Goal: Navigation & Orientation: Find specific page/section

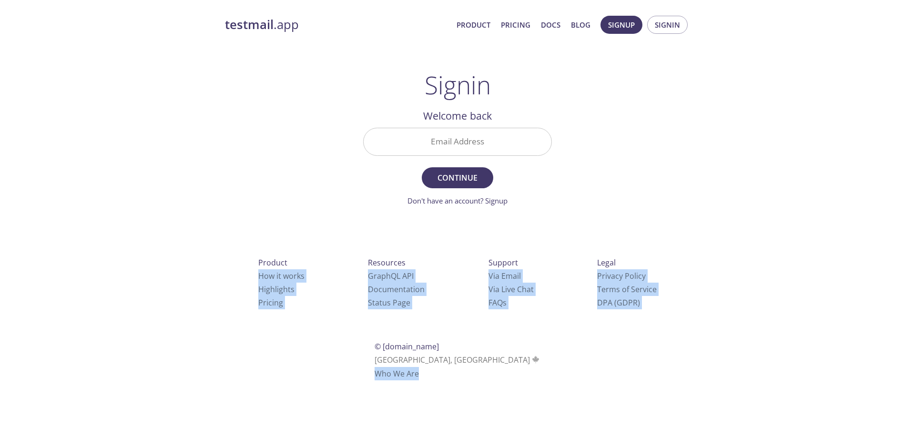
drag, startPoint x: 181, startPoint y: 268, endPoint x: 705, endPoint y: 307, distance: 524.9
click at [708, 307] on div "testmail .app Product Pricing Docs Blog Signup Signin Signin Welcome back Email…" at bounding box center [457, 209] width 915 height 398
drag, startPoint x: 159, startPoint y: 262, endPoint x: 819, endPoint y: 316, distance: 661.6
click at [836, 319] on div "testmail .app Product Pricing Docs Blog Signup Signin Signin Welcome back Email…" at bounding box center [457, 209] width 915 height 398
drag, startPoint x: 244, startPoint y: 264, endPoint x: 208, endPoint y: 264, distance: 36.2
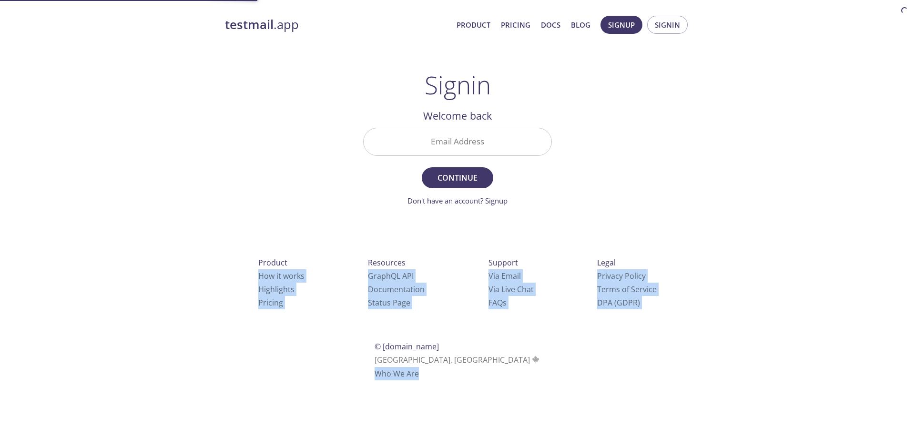
click at [556, 302] on div "Product How it works Highlights Pricing Resources GraphQL API Documentation Sta…" at bounding box center [458, 318] width 496 height 178
drag, startPoint x: 308, startPoint y: 268, endPoint x: 805, endPoint y: 321, distance: 499.7
click at [808, 323] on div "testmail .app Product Pricing Docs Blog Signup Signin Signin Welcome back Email…" at bounding box center [457, 209] width 915 height 398
click at [814, 335] on div "testmail .app Product Pricing Docs Blog Signup Signin Signin Welcome back Email…" at bounding box center [457, 209] width 915 height 398
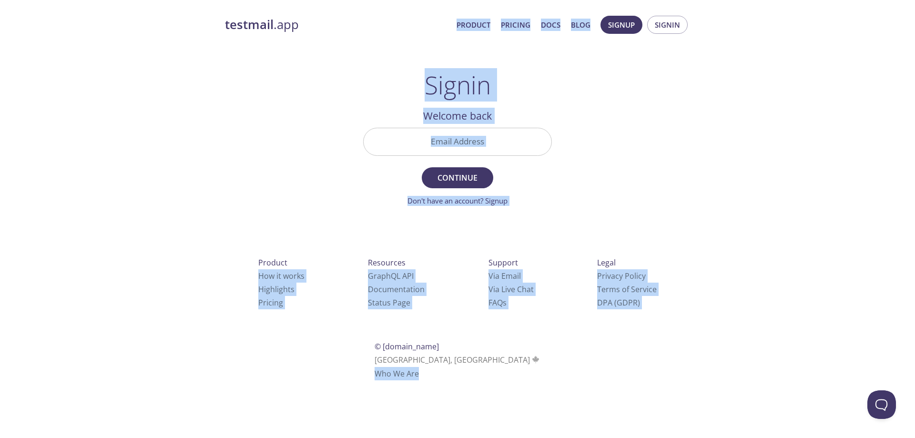
drag, startPoint x: 700, startPoint y: 335, endPoint x: 375, endPoint y: 31, distance: 445.3
click at [375, 31] on div "testmail .app Product Pricing Docs Blog Signup Signin Signin Welcome back Email…" at bounding box center [458, 209] width 488 height 398
click at [205, 66] on div "testmail .app Product Pricing Docs Blog Signup Signin Signin Welcome back Email…" at bounding box center [457, 209] width 915 height 398
